Goal: Book appointment/travel/reservation

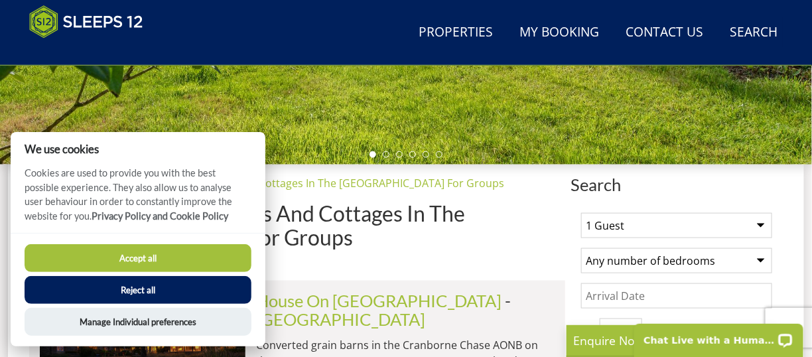
scroll to position [418, 0]
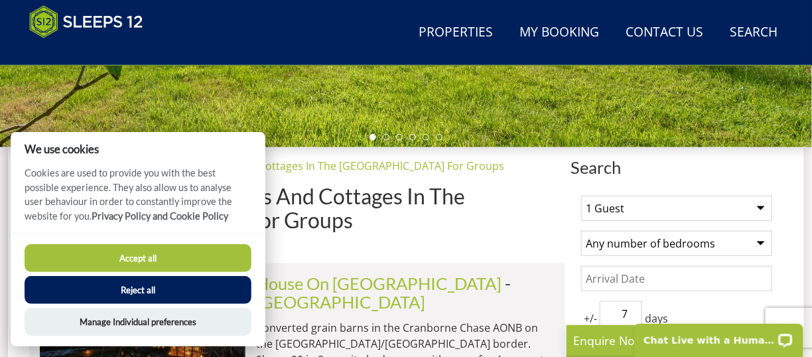
click at [173, 249] on button "Accept all" at bounding box center [138, 258] width 227 height 28
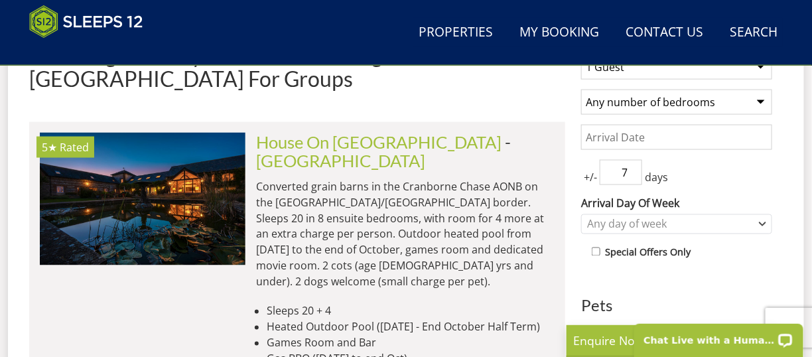
scroll to position [528, 0]
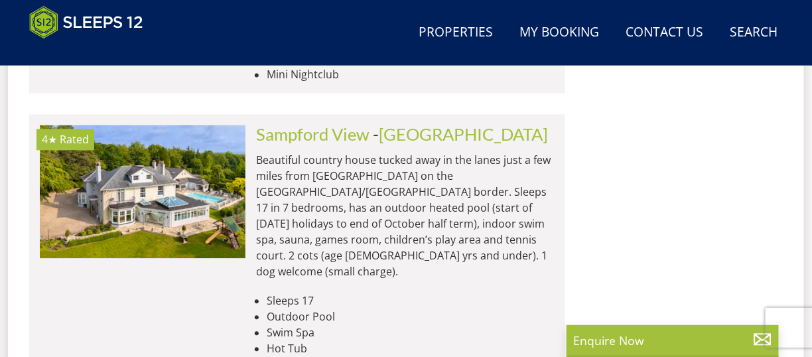
scroll to position [3942, 0]
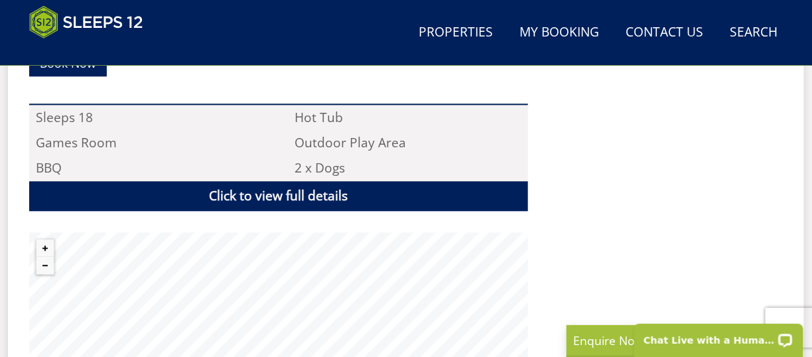
scroll to position [995, 0]
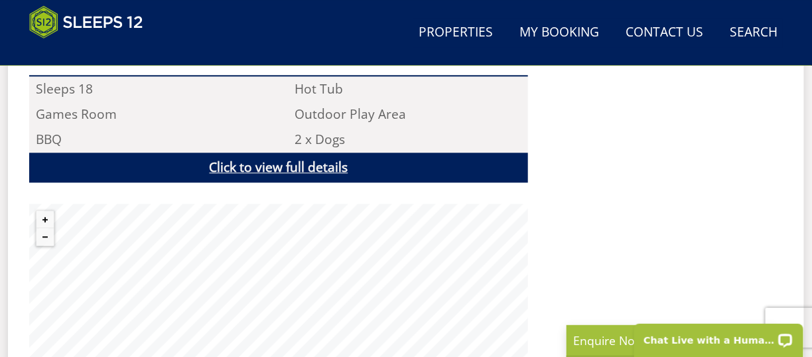
click at [322, 182] on link "Click to view full details" at bounding box center [278, 168] width 499 height 30
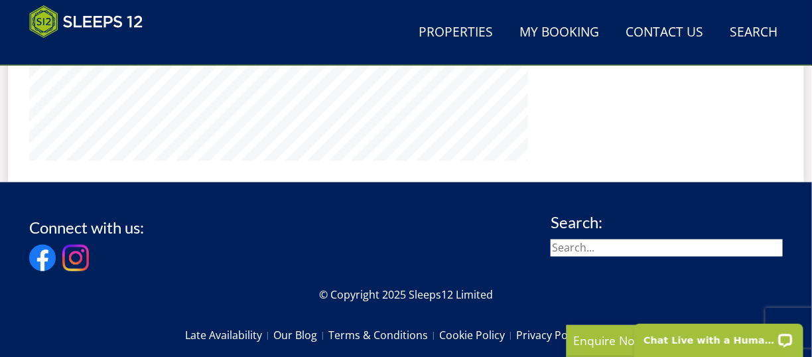
scroll to position [2210, 0]
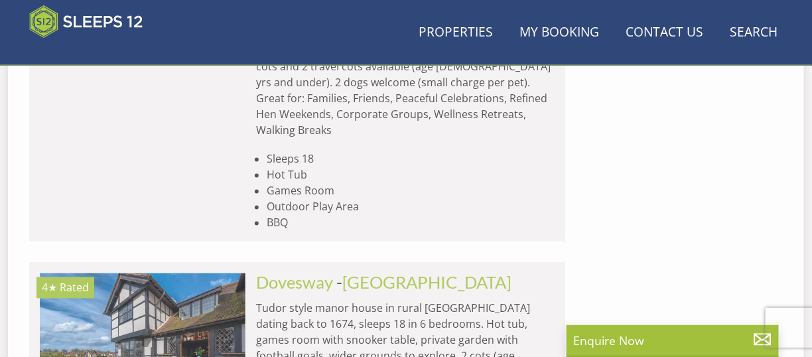
scroll to position [3942, 0]
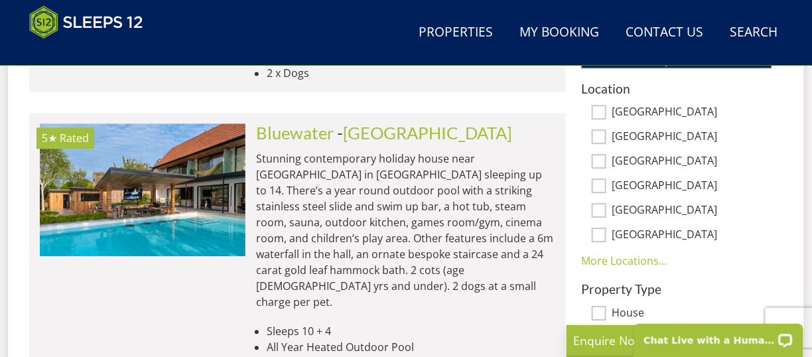
scroll to position [878, 0]
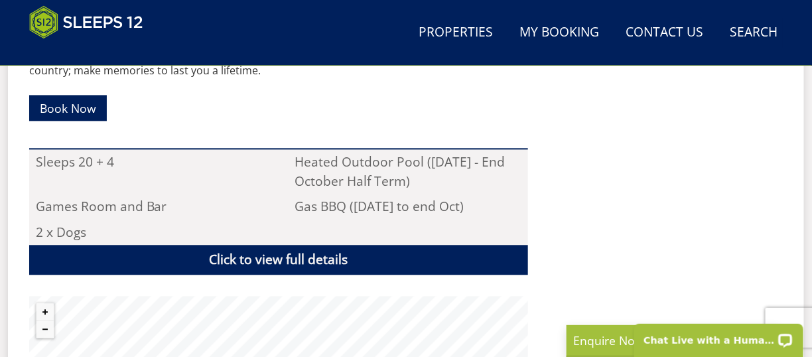
scroll to position [884, 0]
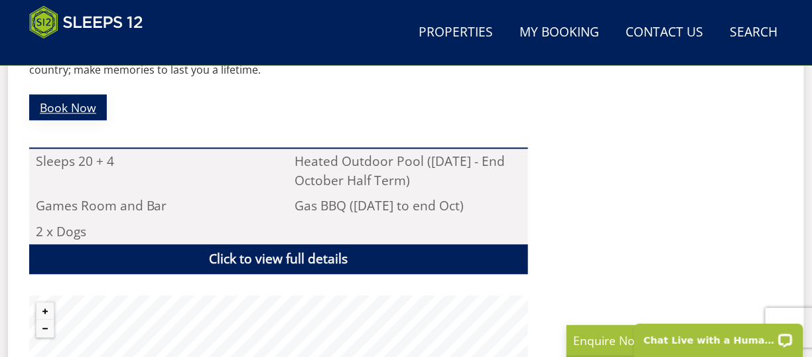
click at [68, 120] on link "Book Now" at bounding box center [68, 107] width 78 height 26
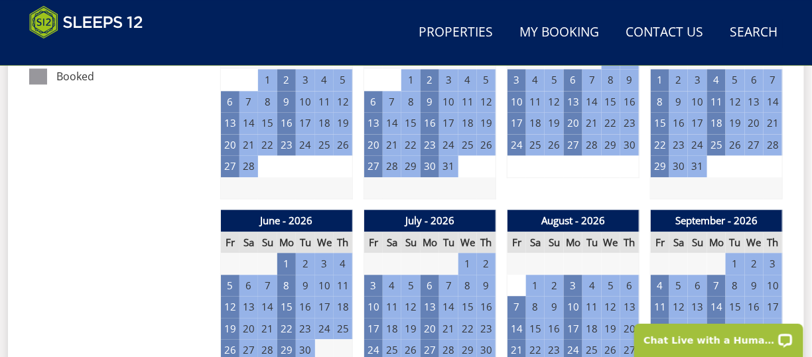
scroll to position [884, 0]
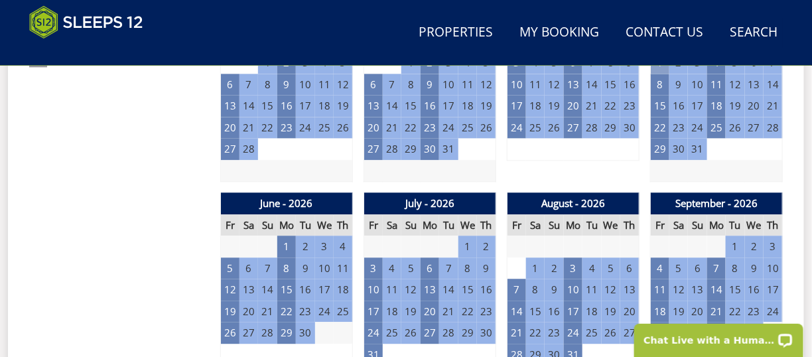
click at [651, 74] on td "1" at bounding box center [660, 63] width 19 height 22
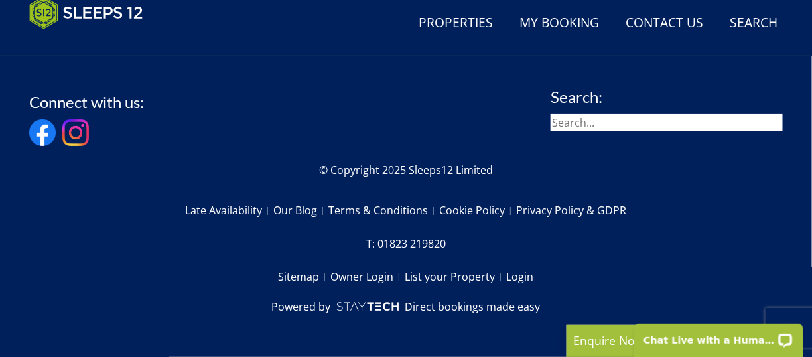
scroll to position [12387, 0]
click at [275, 31] on span "Load More" at bounding box center [297, 23] width 60 height 16
click at [301, 31] on span "Load More" at bounding box center [297, 23] width 60 height 16
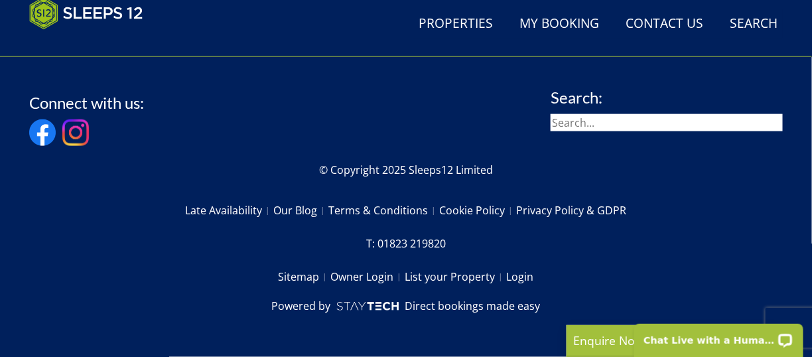
click at [300, 31] on span "Load More" at bounding box center [297, 23] width 60 height 16
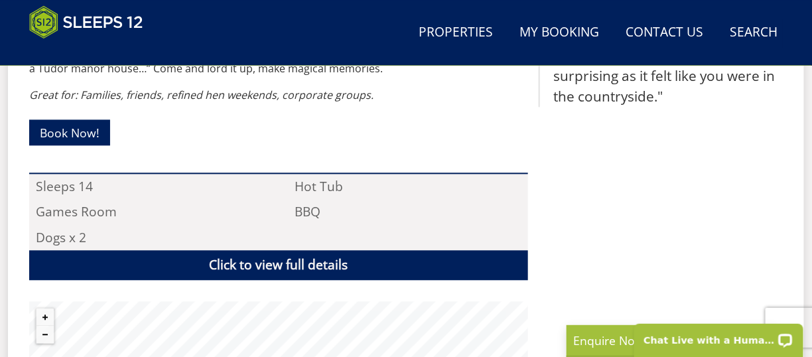
scroll to position [884, 0]
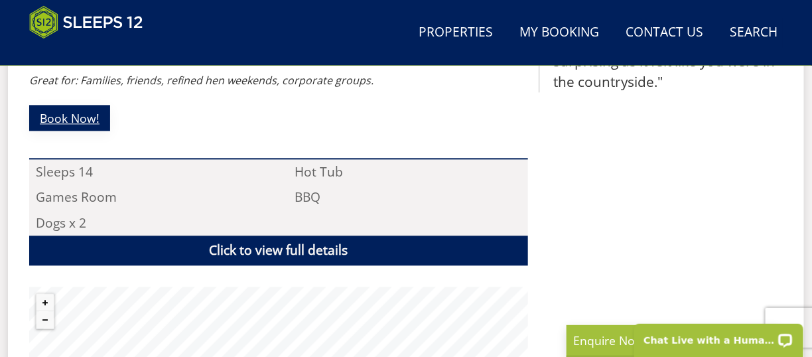
click at [62, 131] on link "Book Now!" at bounding box center [69, 118] width 81 height 26
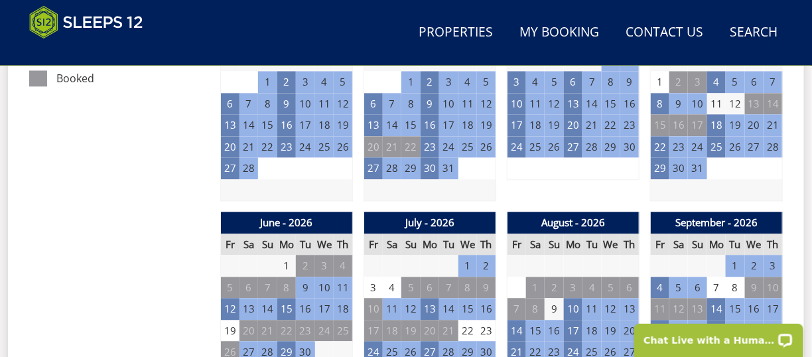
scroll to position [884, 0]
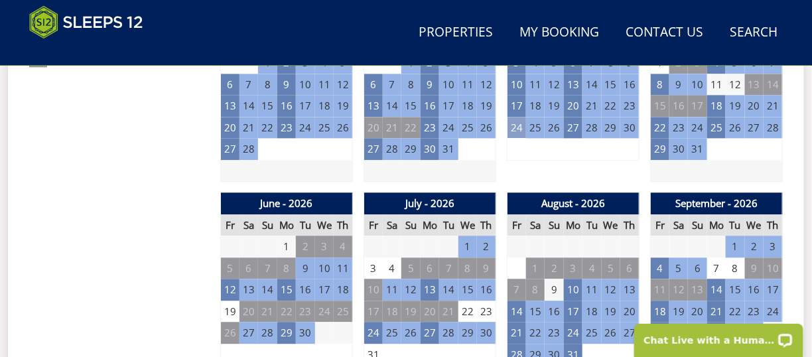
click at [507, 139] on td "24" at bounding box center [516, 128] width 19 height 22
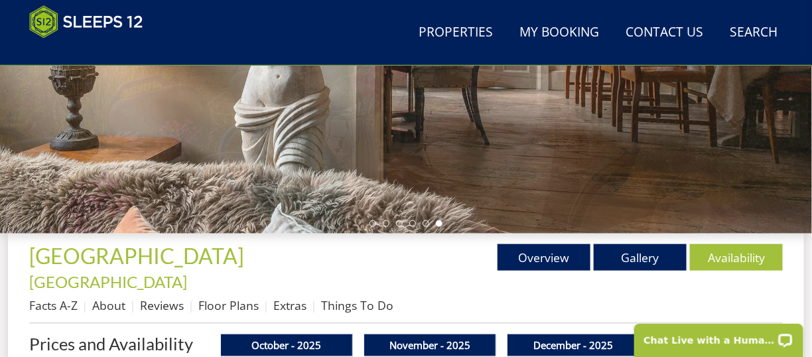
scroll to position [0, 0]
